Goal: Task Accomplishment & Management: Manage account settings

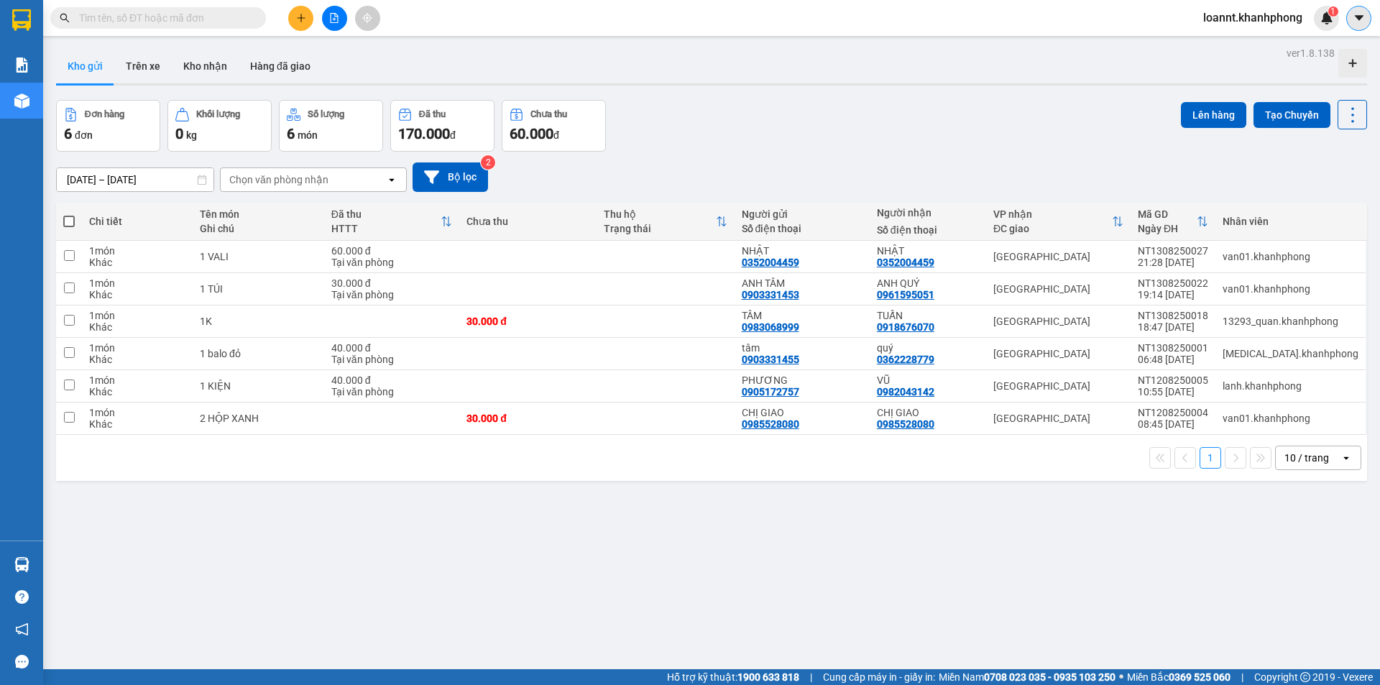
click at [1357, 18] on icon "caret-down" at bounding box center [1358, 17] width 9 height 5
click at [1215, 17] on span "loannt.khanhphong" at bounding box center [1253, 18] width 122 height 18
click at [1223, 42] on span "Đăng xuất" at bounding box center [1258, 45] width 93 height 16
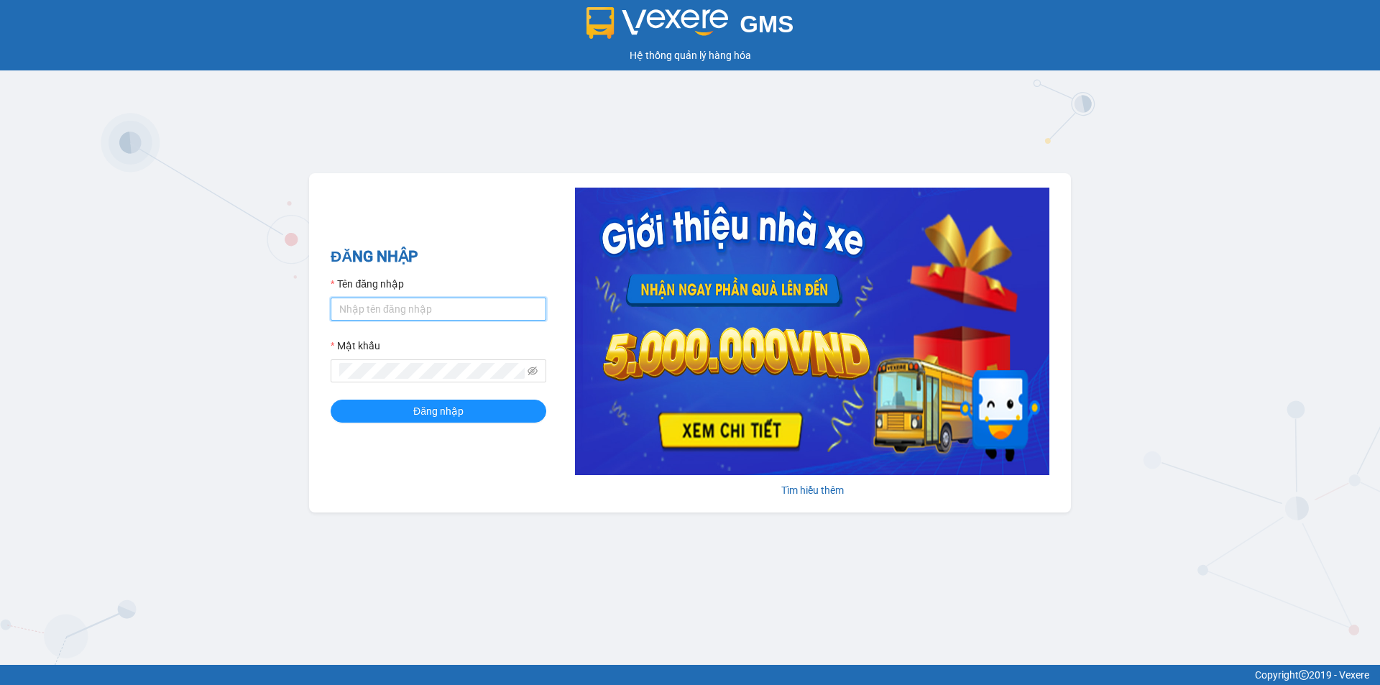
click at [433, 303] on input "Tên đăng nhập" at bounding box center [439, 309] width 216 height 23
type input "K"
